Goal: Navigation & Orientation: Find specific page/section

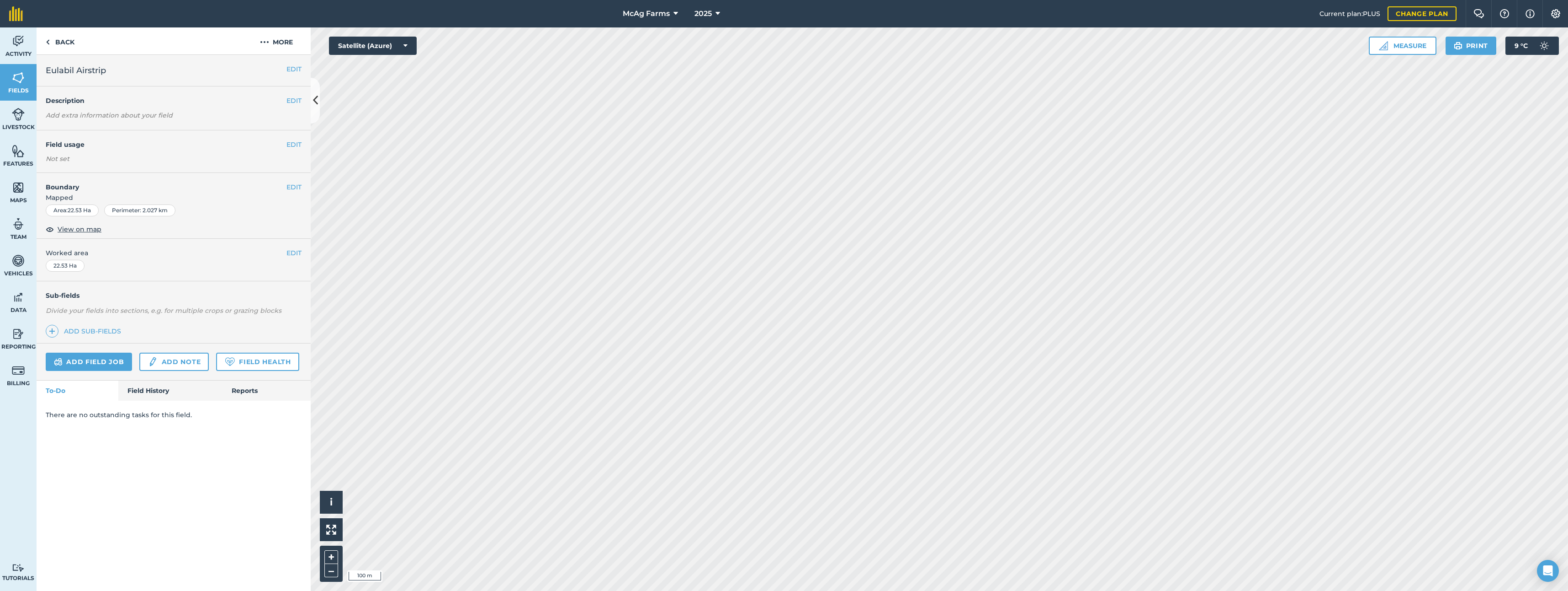
click at [702, 22] on div "McAg Farms 2025 Current plan : PLUS Change plan Farm Chat Help Info Settings Mc…" at bounding box center [784, 296] width 1568 height 591
